Goal: Contribute content

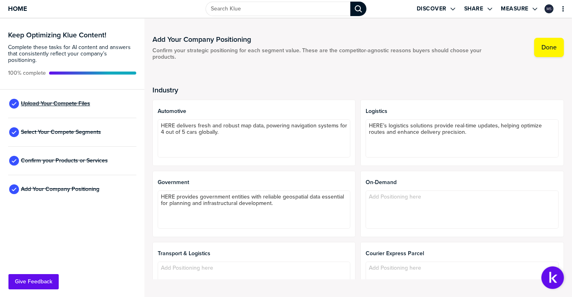
click at [66, 101] on span "Upload Your Compete Files" at bounding box center [55, 104] width 69 height 6
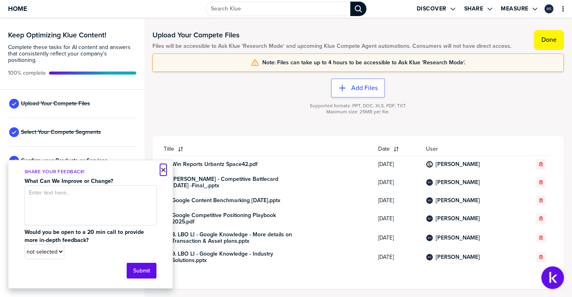
click at [162, 171] on button "×" at bounding box center [163, 170] width 6 height 10
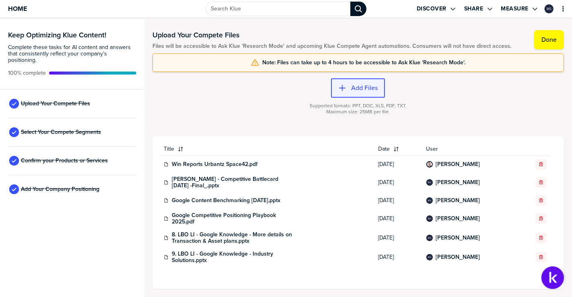
click at [346, 91] on div "button" at bounding box center [348, 88] width 5 height 8
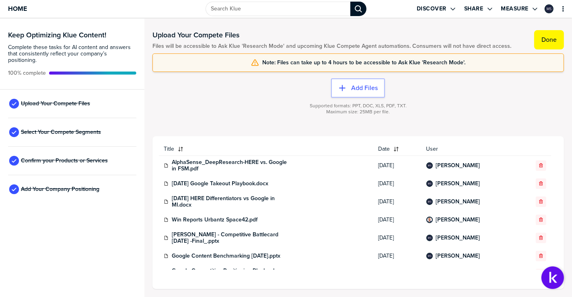
drag, startPoint x: 548, startPoint y: 41, endPoint x: 533, endPoint y: 73, distance: 36.0
click at [548, 41] on label "Done" at bounding box center [548, 40] width 15 height 8
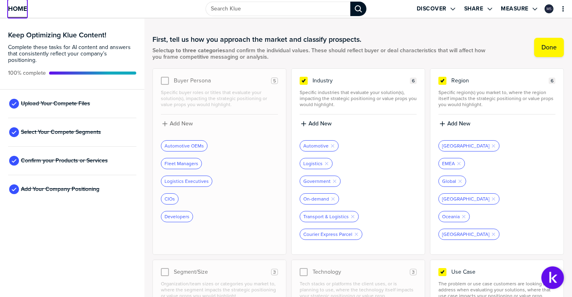
click at [17, 7] on span "Home" at bounding box center [17, 8] width 19 height 7
